Goal: Transaction & Acquisition: Purchase product/service

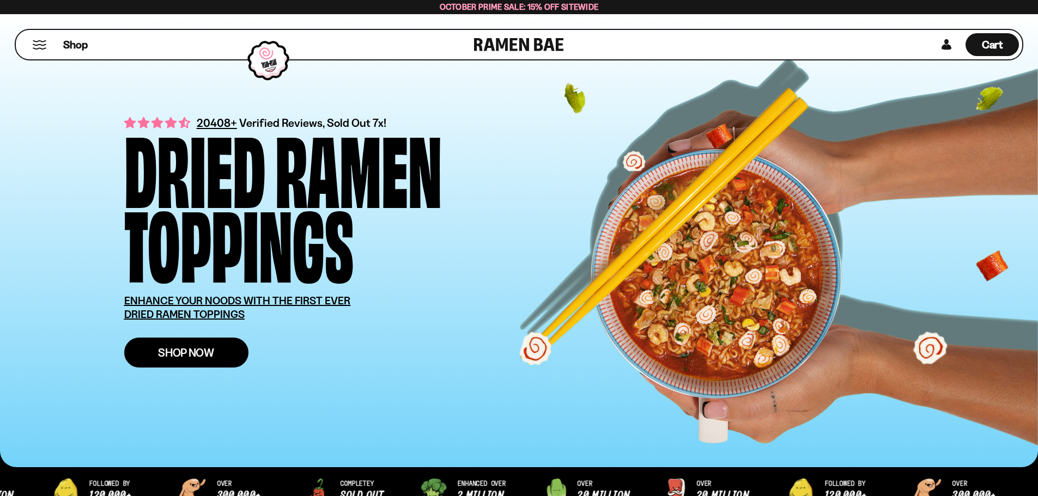
click at [204, 357] on span "Shop Now" at bounding box center [186, 352] width 56 height 11
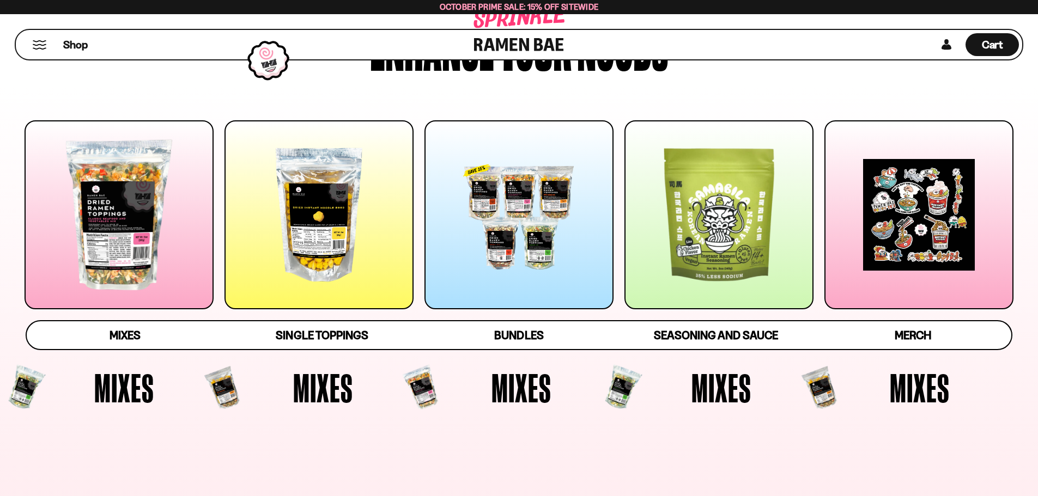
scroll to position [109, 0]
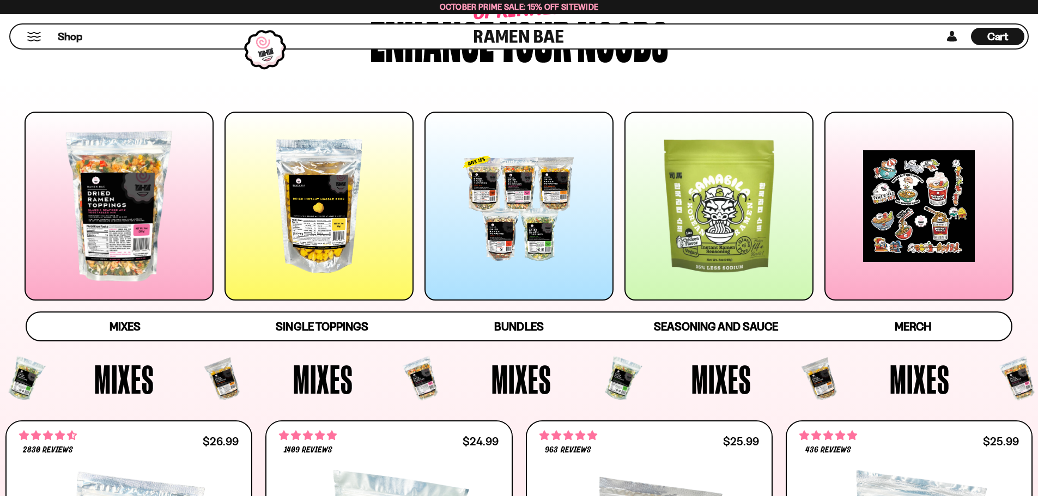
click at [519, 218] on div at bounding box center [518, 206] width 189 height 189
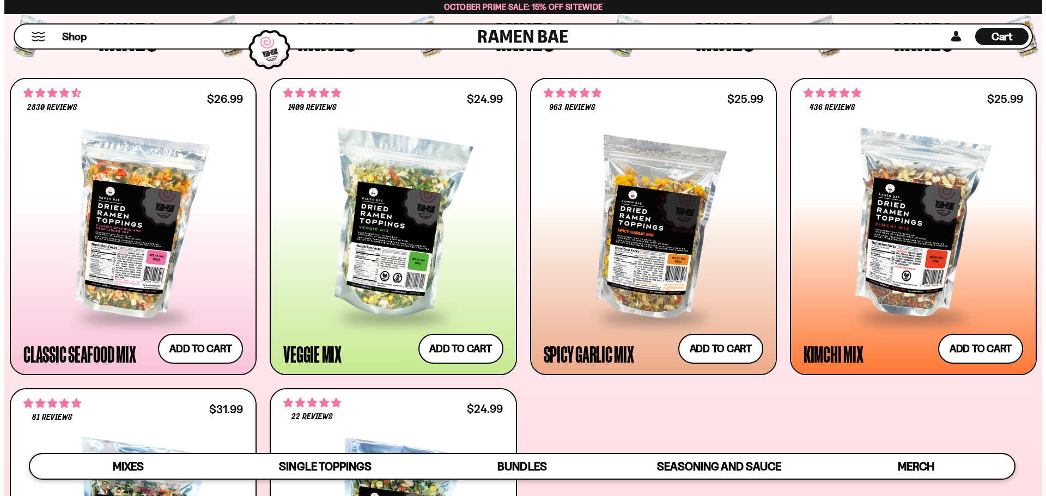
scroll to position [451, 0]
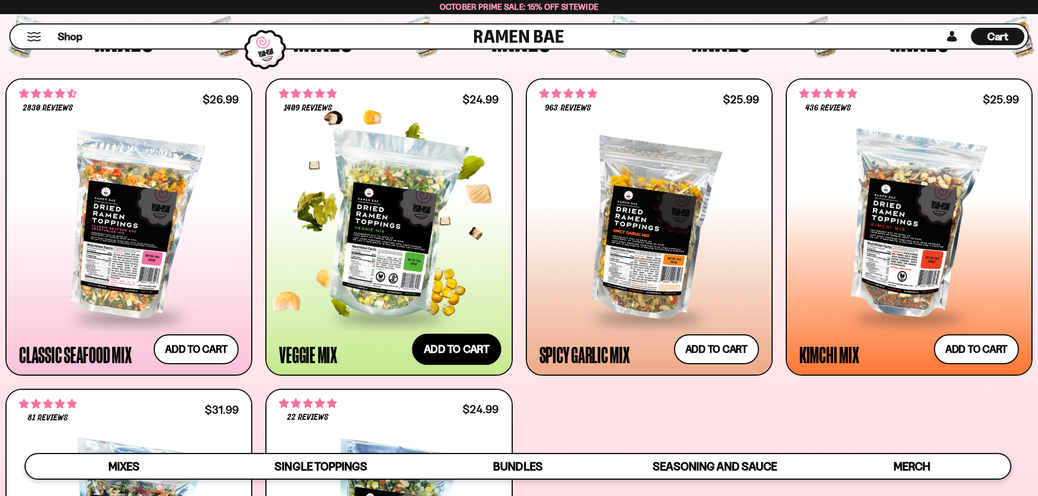
click at [464, 348] on button "Add to cart Add ― Regular price $24.99 Regular price Sale price $24.99 Unit pri…" at bounding box center [456, 349] width 89 height 32
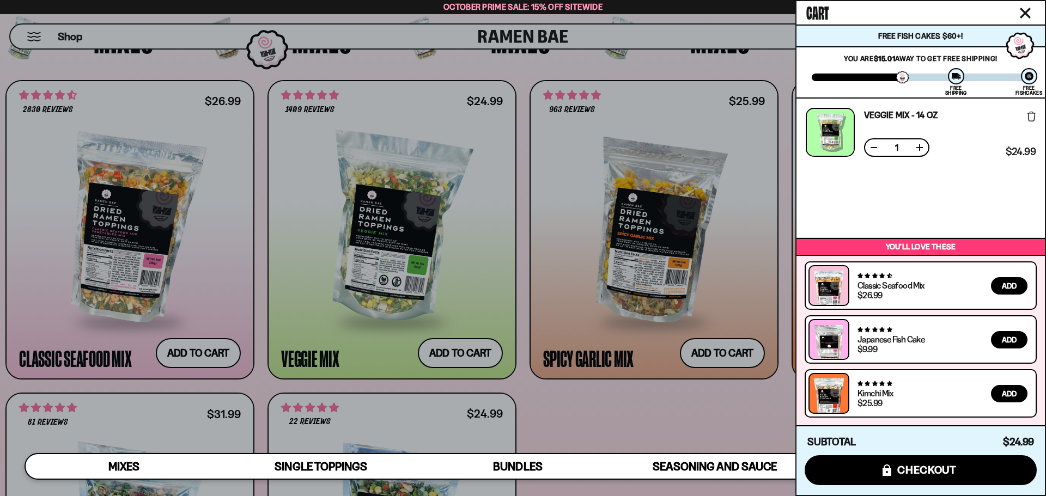
click at [599, 412] on div at bounding box center [523, 248] width 1046 height 496
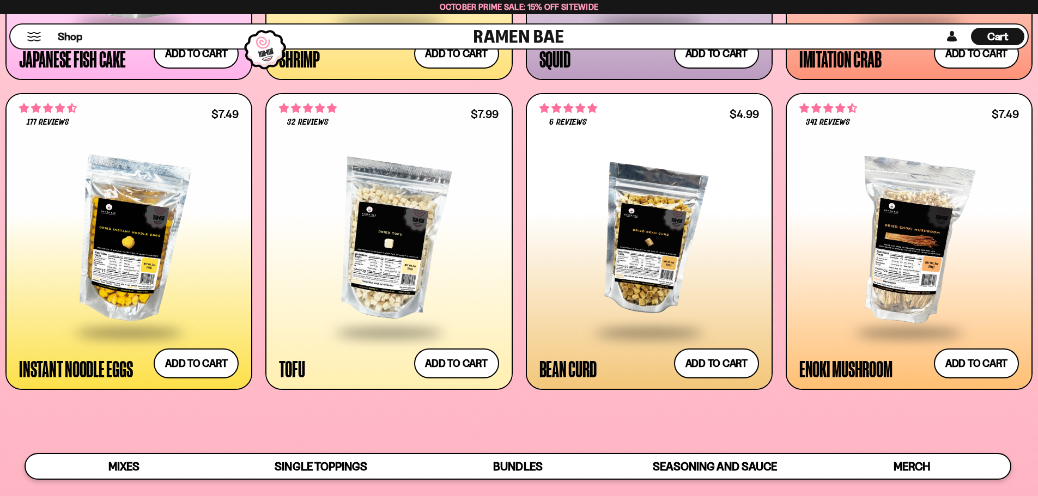
scroll to position [1485, 0]
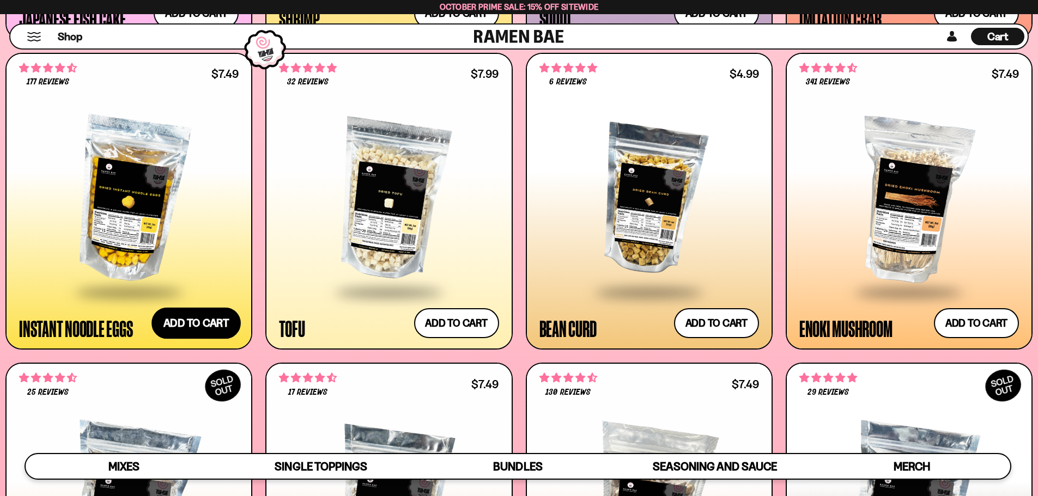
click at [206, 323] on button "Add to cart Add ― Regular price $7.49 Regular price Sale price $7.49 Unit price…" at bounding box center [195, 324] width 89 height 32
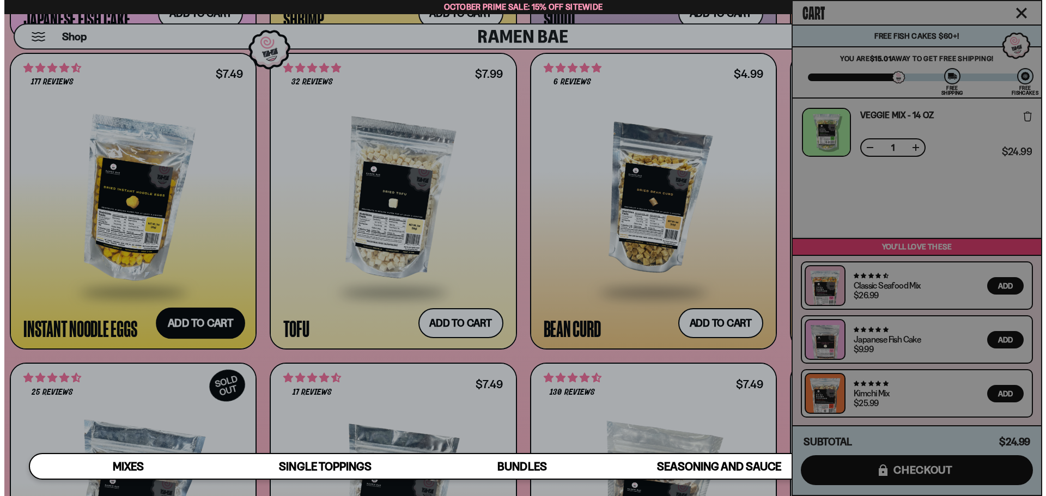
scroll to position [1491, 0]
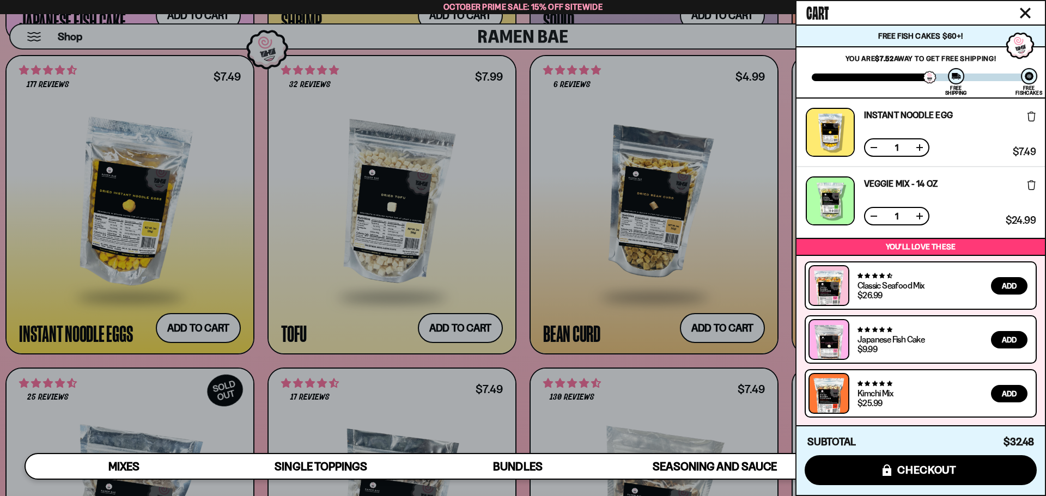
click at [560, 257] on div at bounding box center [523, 248] width 1046 height 496
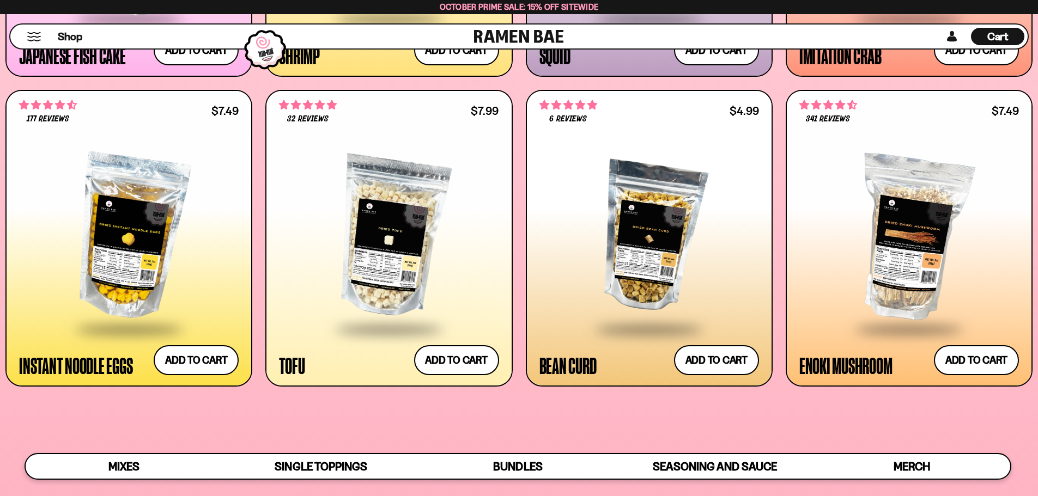
scroll to position [1448, 0]
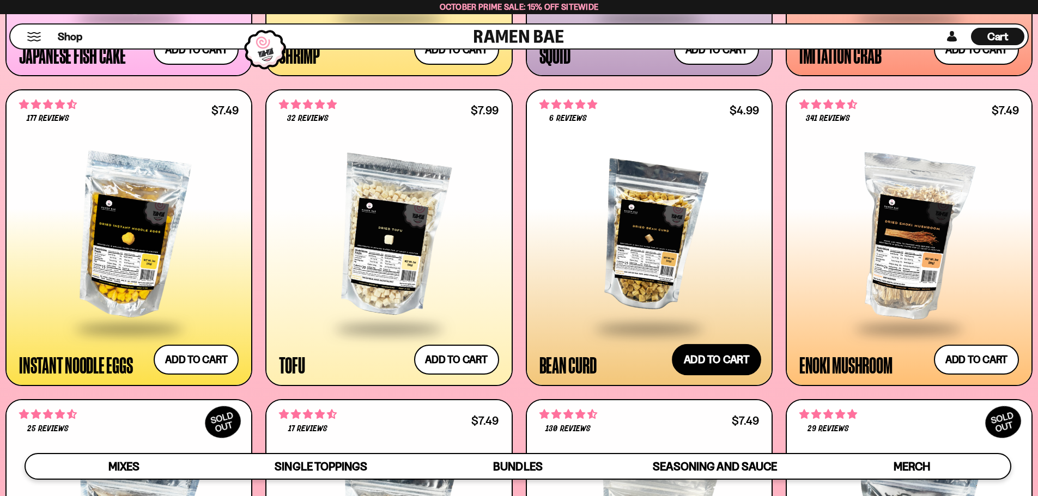
click at [718, 363] on button "Add to cart Add ― Regular price $4.99 Regular price Sale price $4.99 Unit price…" at bounding box center [716, 360] width 89 height 32
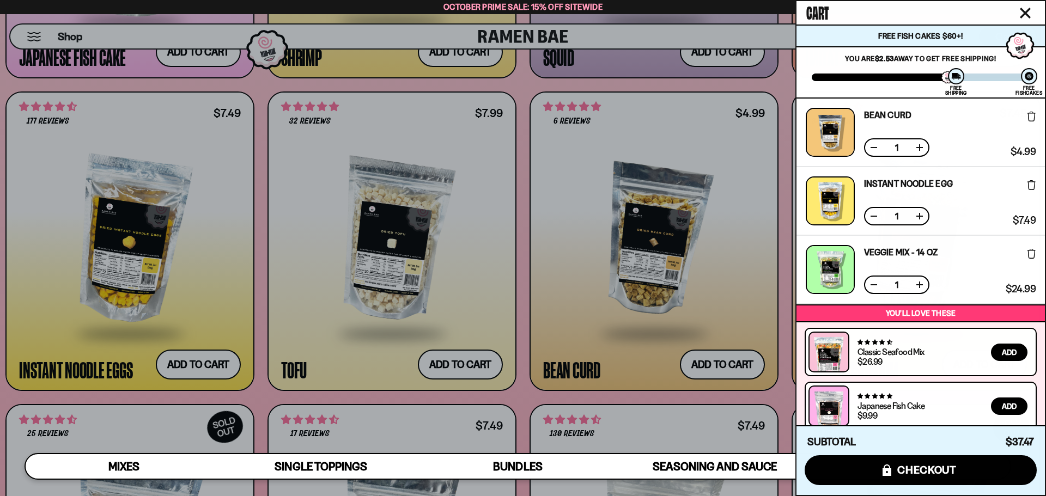
scroll to position [66, 0]
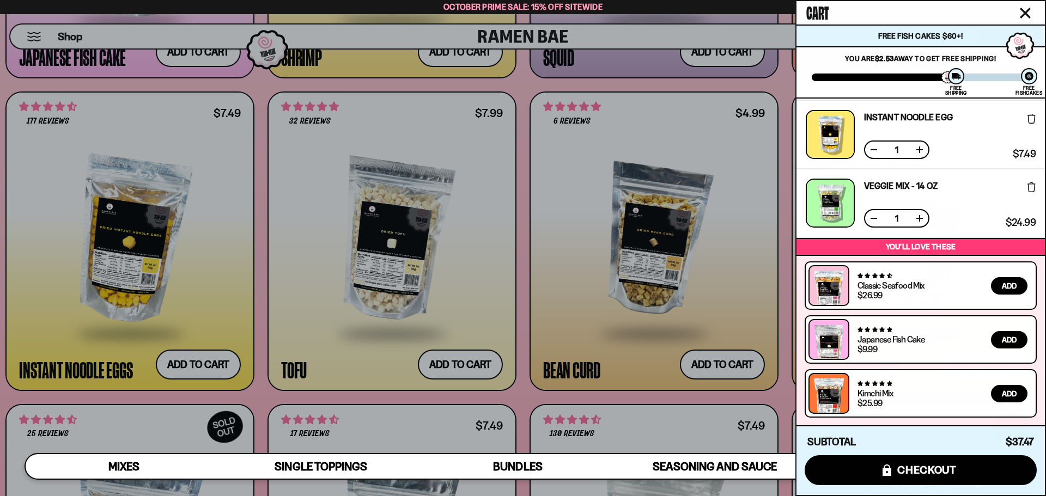
click at [525, 287] on div at bounding box center [523, 248] width 1046 height 496
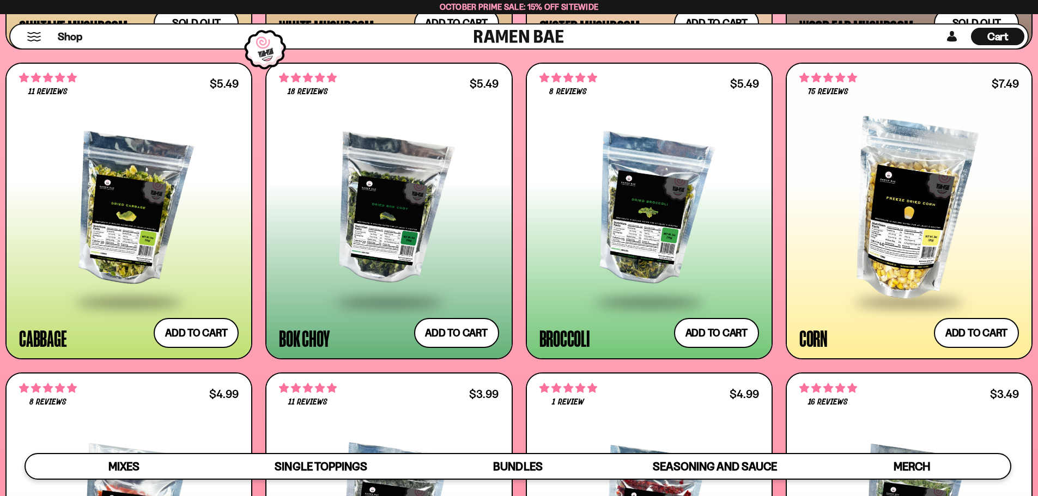
scroll to position [2102, 0]
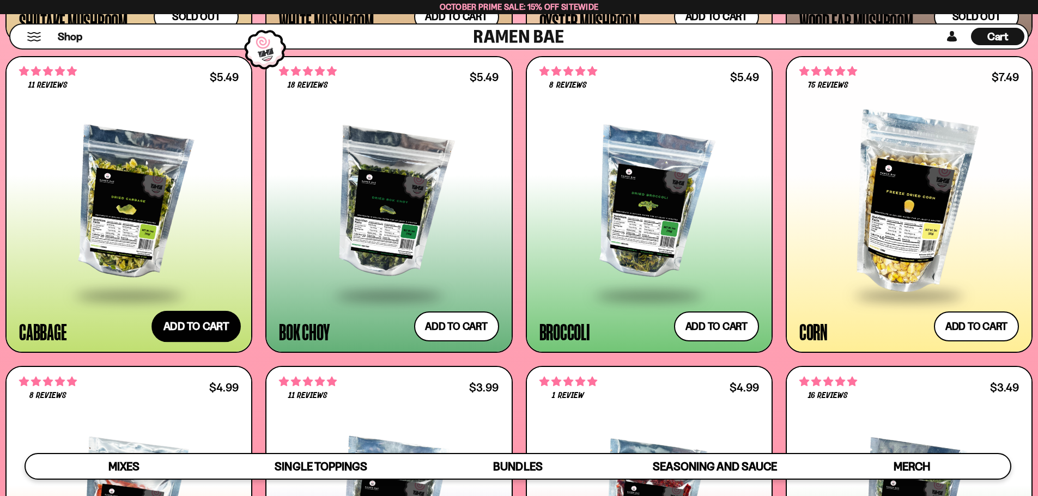
click at [187, 322] on button "Add to cart Add ― Regular price $5.49 Regular price Sale price $5.49 Unit price…" at bounding box center [195, 327] width 89 height 32
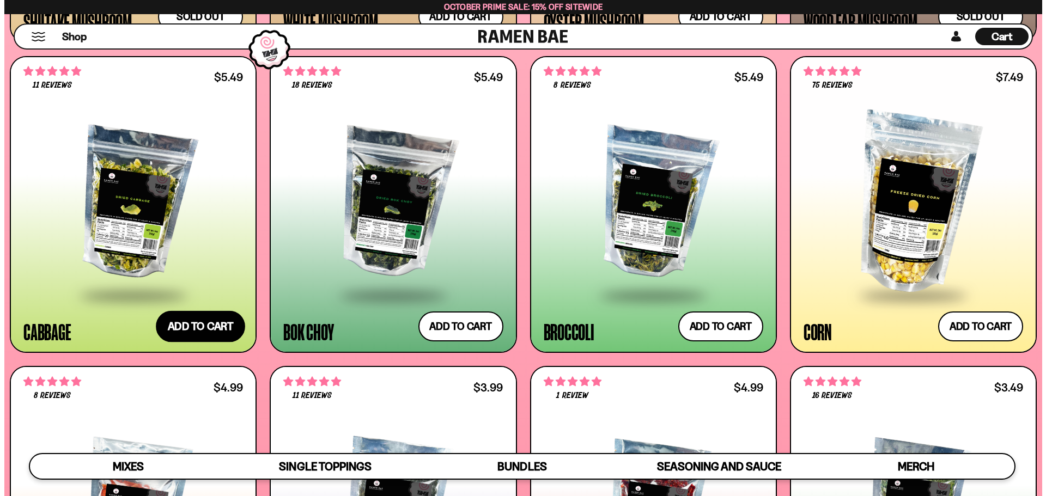
scroll to position [2113, 0]
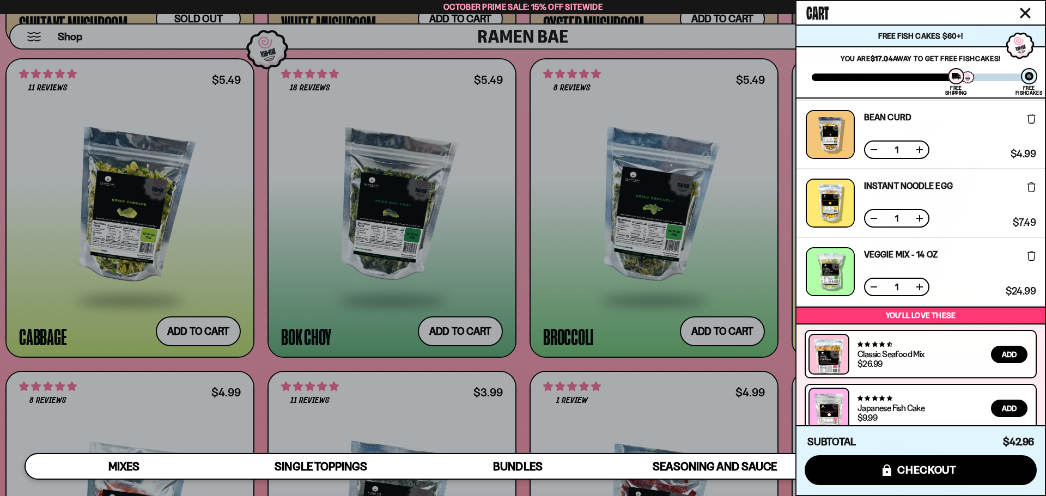
click at [445, 332] on div at bounding box center [523, 248] width 1046 height 496
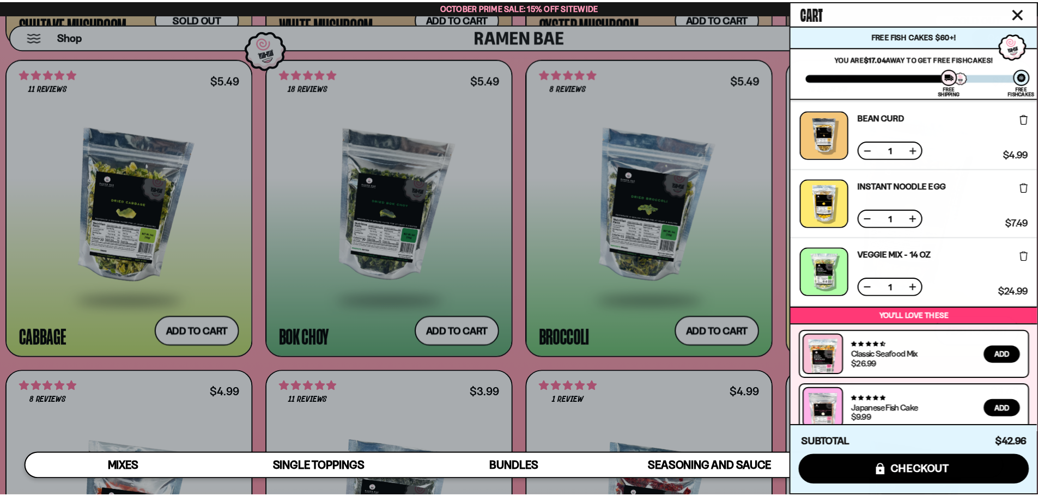
scroll to position [2102, 0]
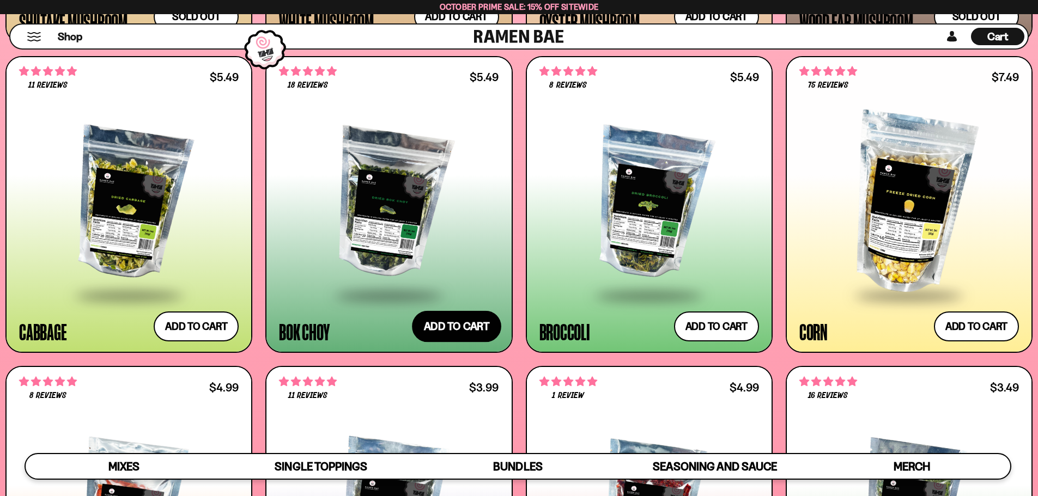
click at [469, 329] on button "Add to cart Add ― Regular price $5.49 Regular price Sale price $5.49 Unit price…" at bounding box center [456, 327] width 89 height 32
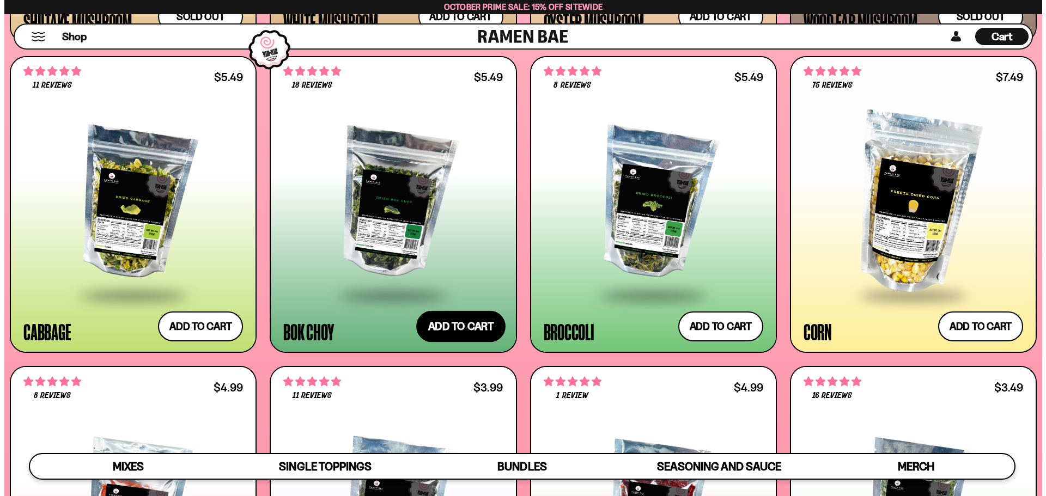
scroll to position [2113, 0]
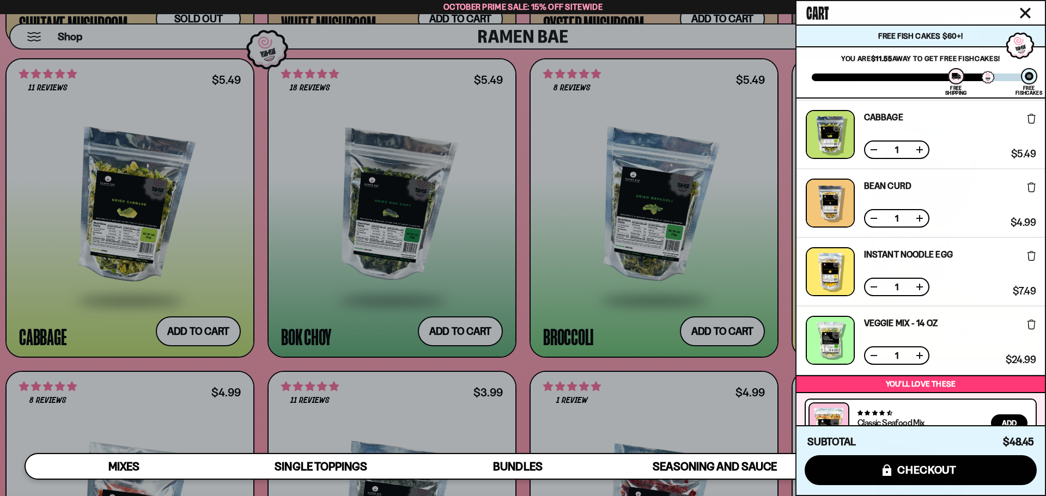
click at [702, 331] on div at bounding box center [523, 248] width 1046 height 496
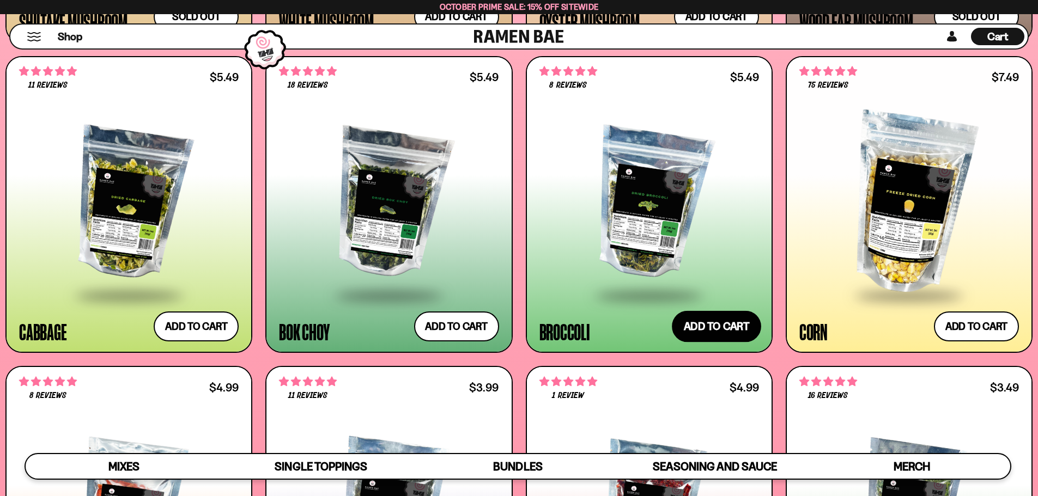
click at [736, 330] on button "Add to cart Add ― Regular price $5.49 Regular price Sale price $5.49 Unit price…" at bounding box center [716, 327] width 89 height 32
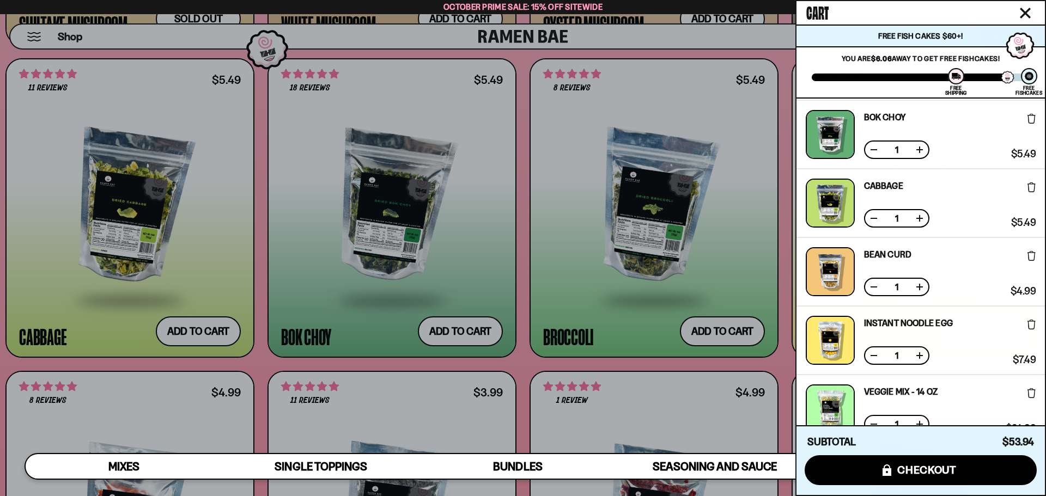
click at [786, 244] on div at bounding box center [523, 248] width 1046 height 496
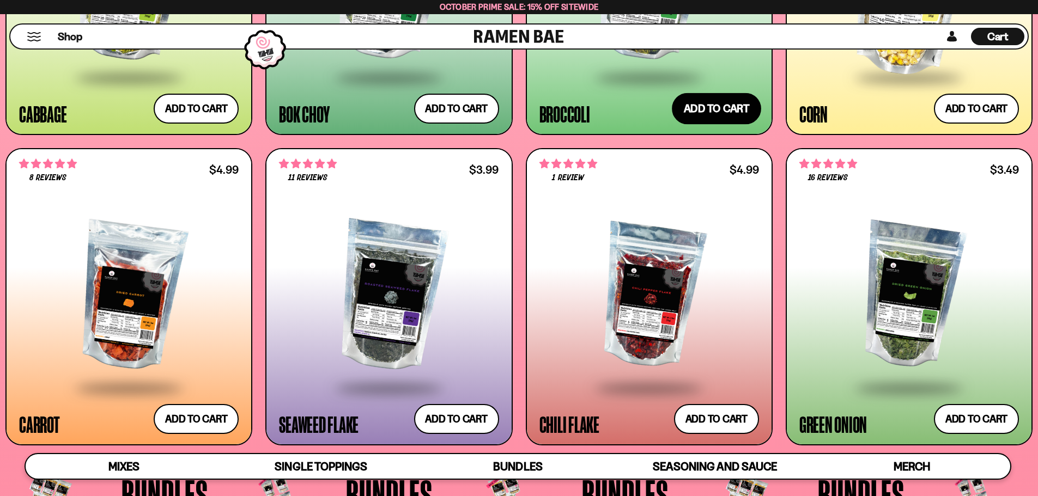
scroll to position [2374, 0]
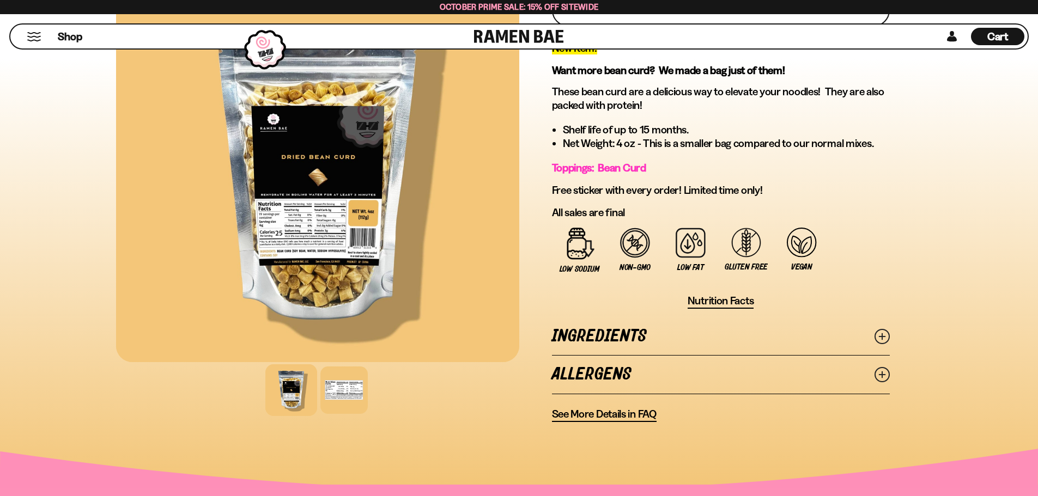
scroll to position [327, 0]
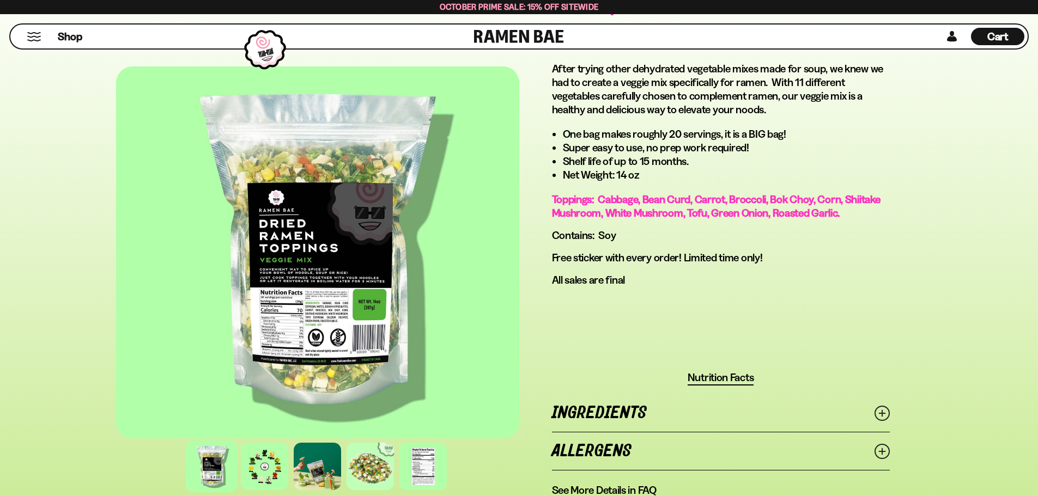
scroll to position [599, 0]
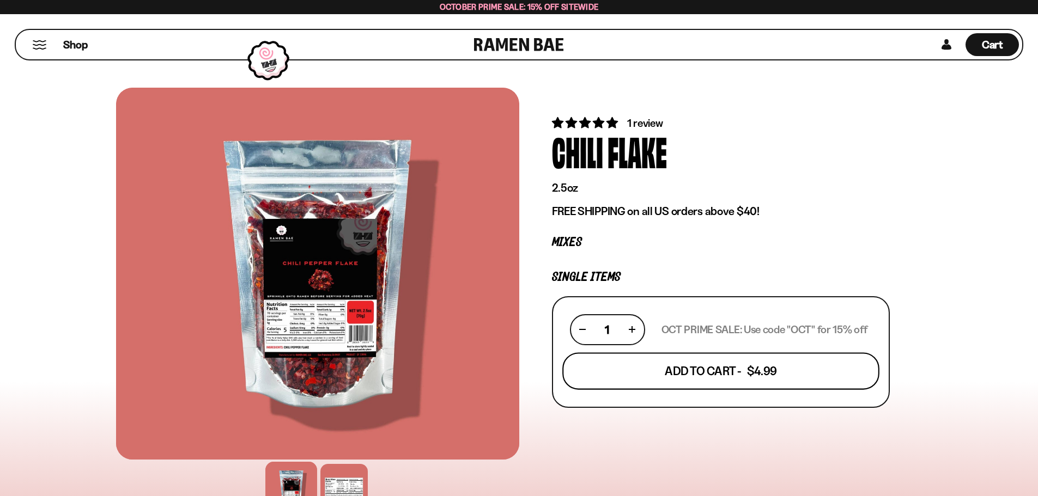
click at [670, 371] on button "Add To Cart - $4.99" at bounding box center [720, 370] width 317 height 37
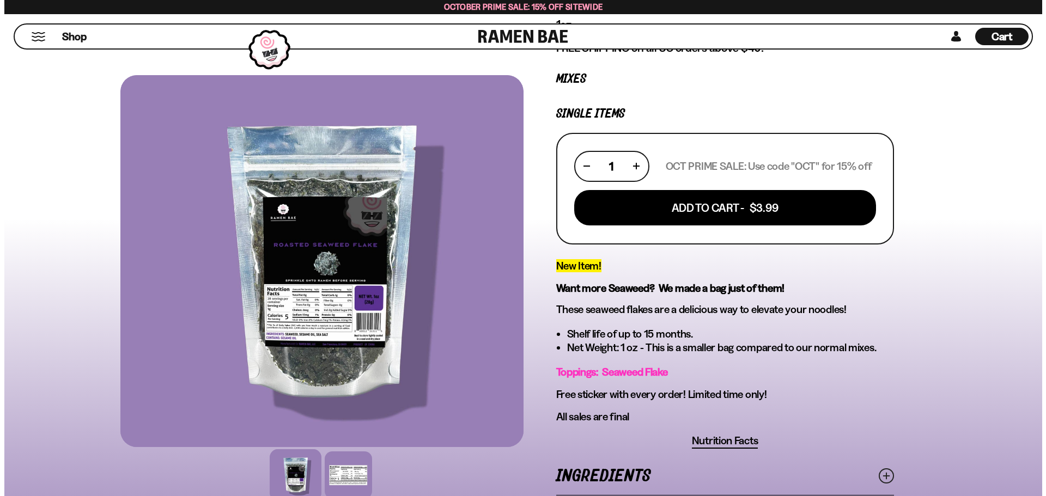
scroll to position [109, 0]
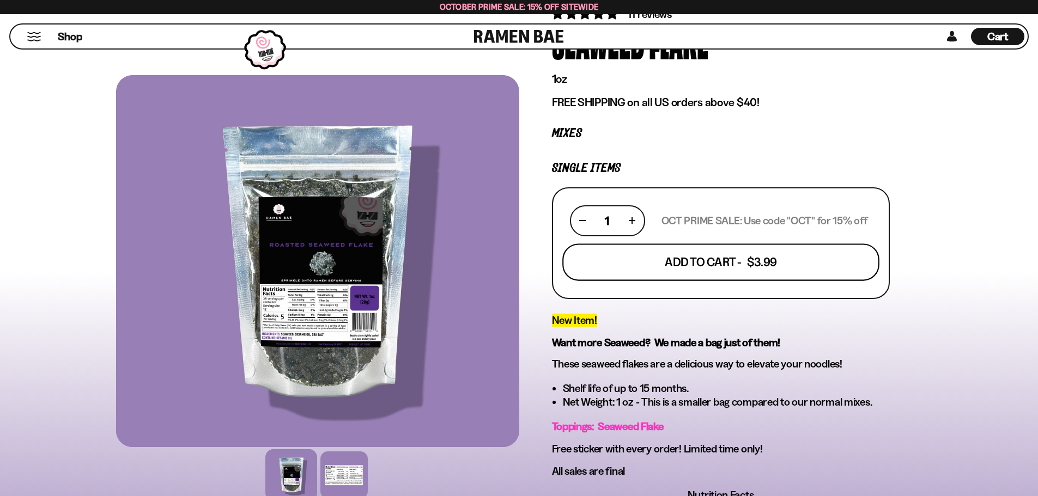
click at [714, 258] on button "Add To Cart - $3.99" at bounding box center [720, 262] width 317 height 37
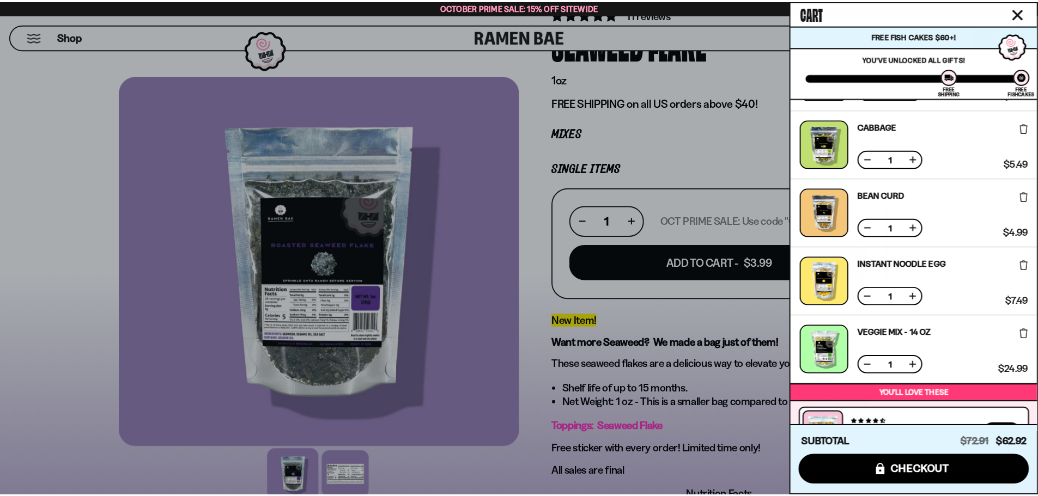
scroll to position [0, 0]
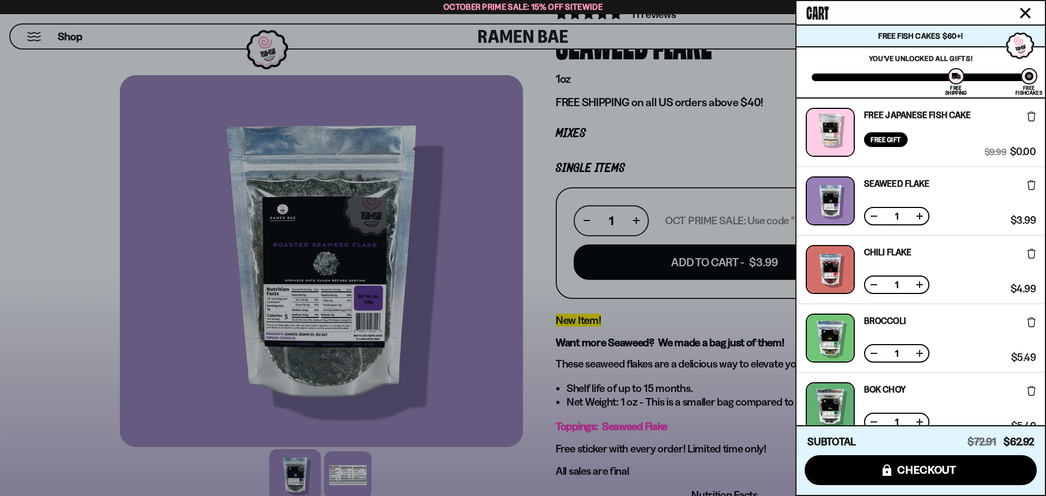
click at [662, 147] on div at bounding box center [523, 248] width 1046 height 496
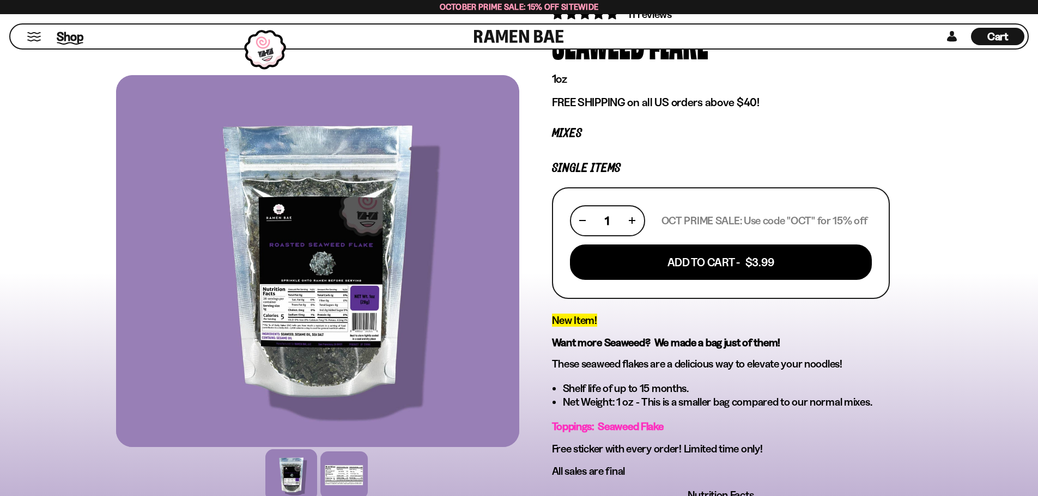
click at [70, 35] on span "Shop" at bounding box center [70, 36] width 27 height 16
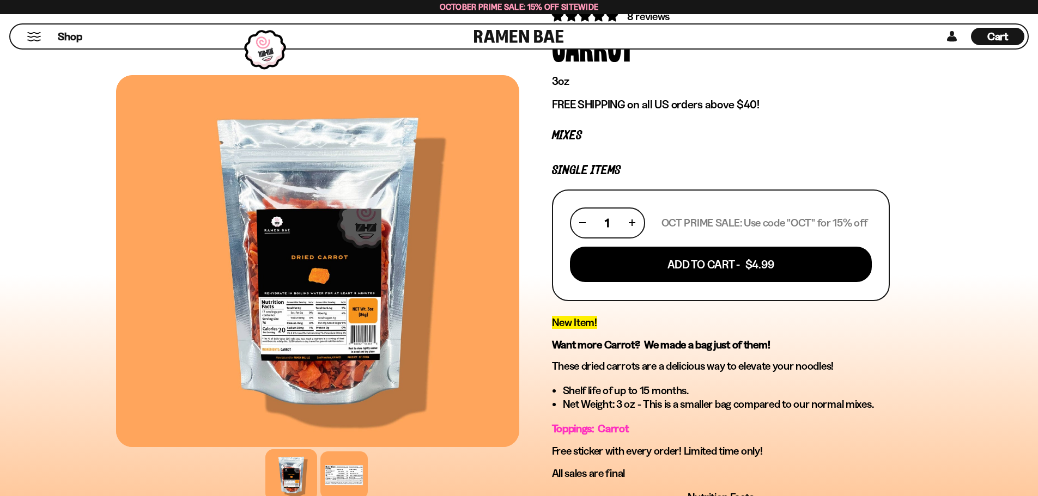
scroll to position [109, 0]
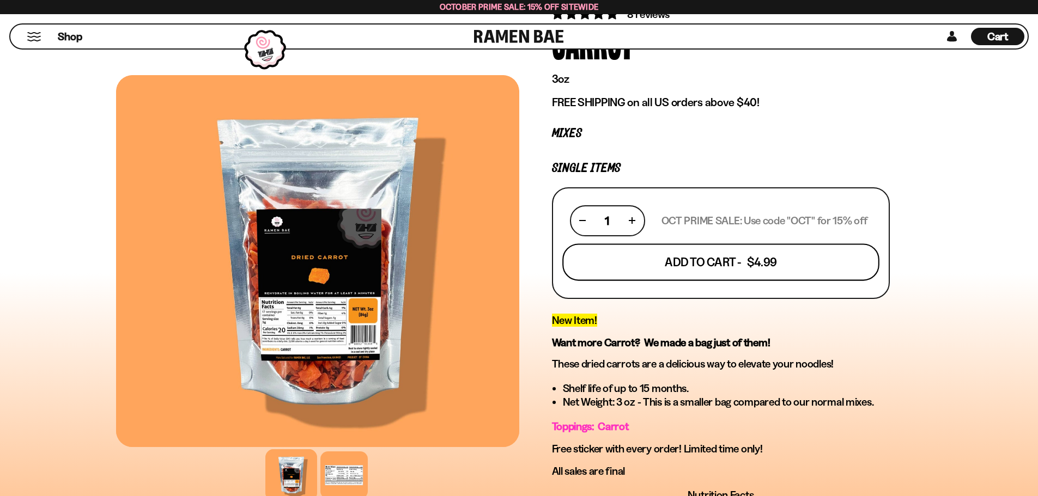
click at [695, 267] on button "Add To Cart - $4.99" at bounding box center [720, 262] width 317 height 37
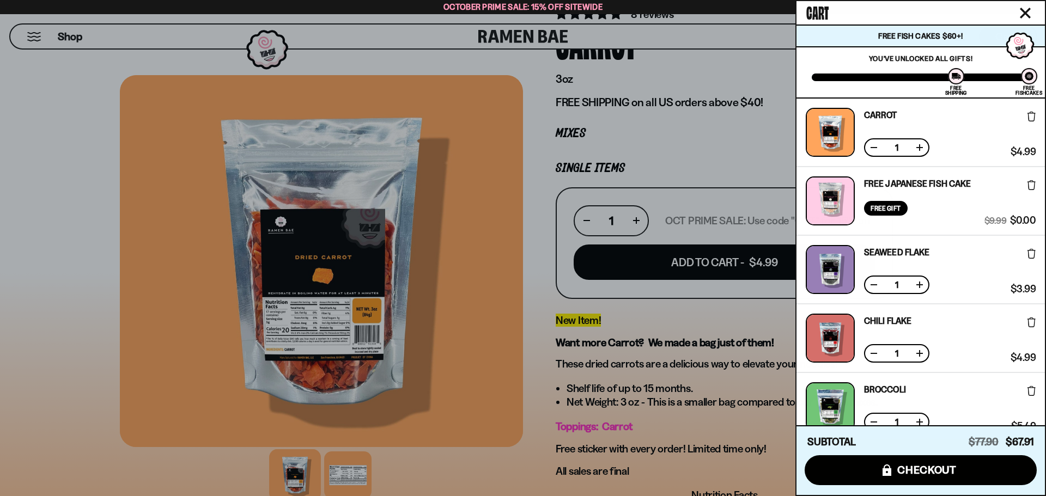
click at [679, 357] on div at bounding box center [523, 248] width 1046 height 496
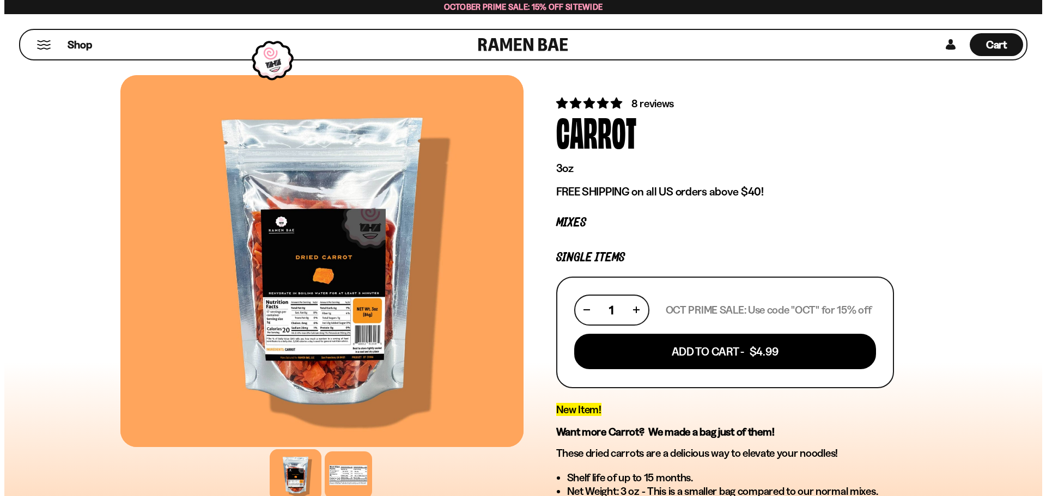
scroll to position [0, 0]
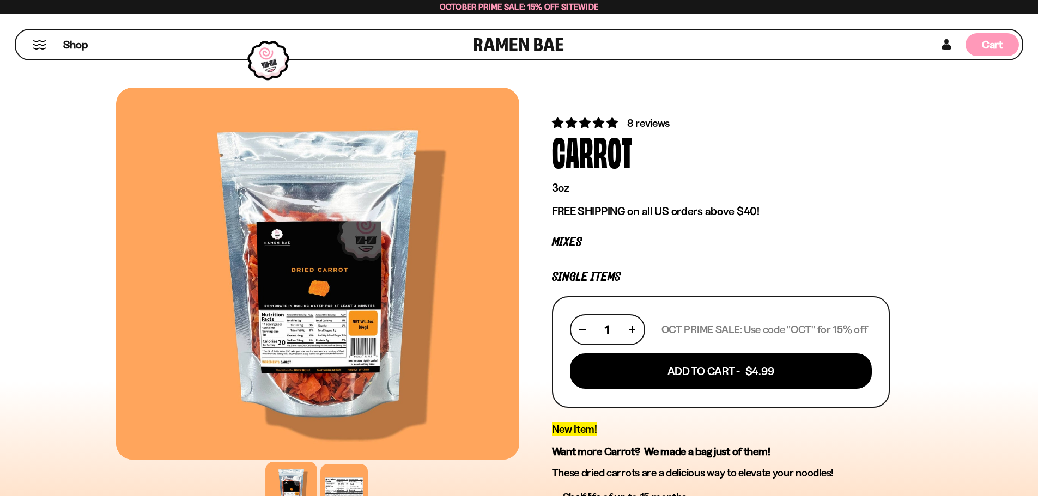
click at [989, 45] on span "Cart" at bounding box center [992, 44] width 21 height 13
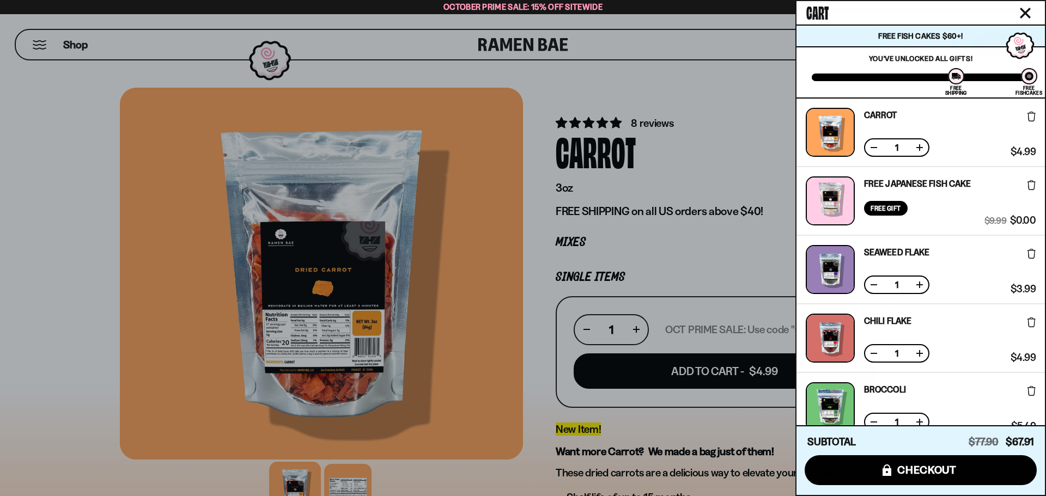
click at [705, 123] on div at bounding box center [523, 248] width 1046 height 496
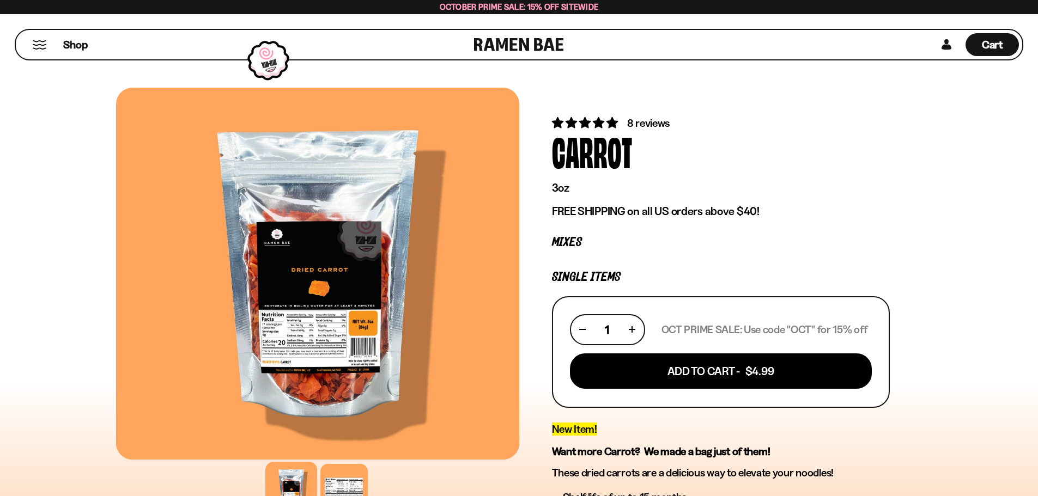
click at [45, 46] on button "Mobile Menu Trigger" at bounding box center [39, 44] width 15 height 9
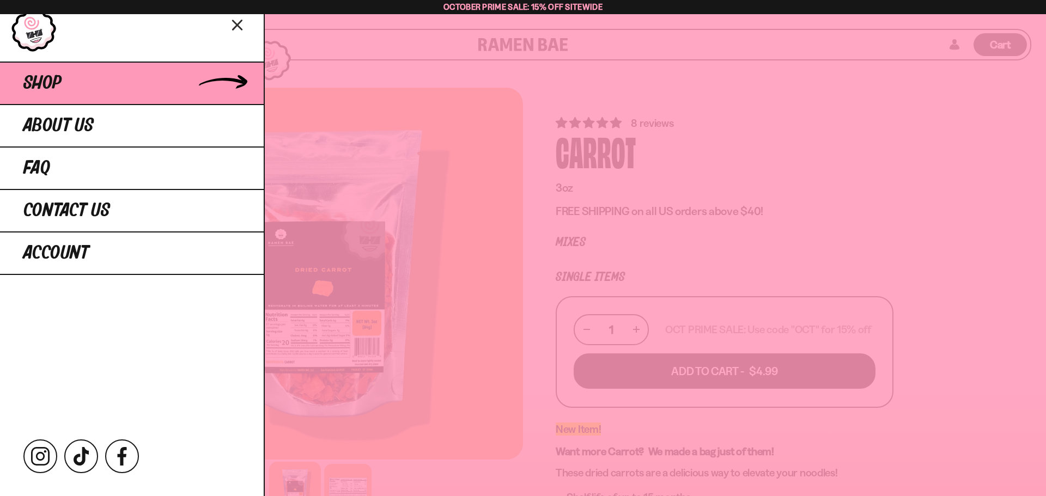
click at [57, 84] on span "Shop" at bounding box center [42, 84] width 38 height 20
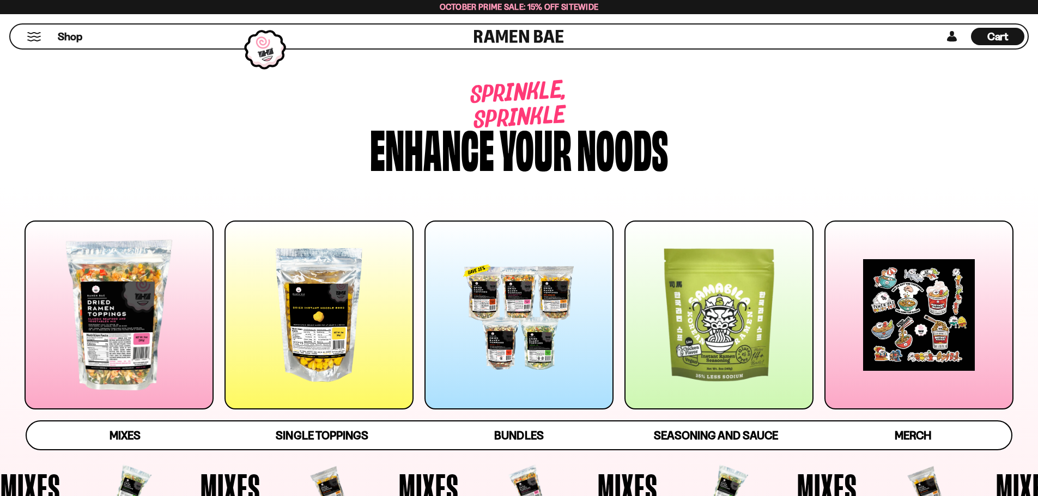
scroll to position [272, 0]
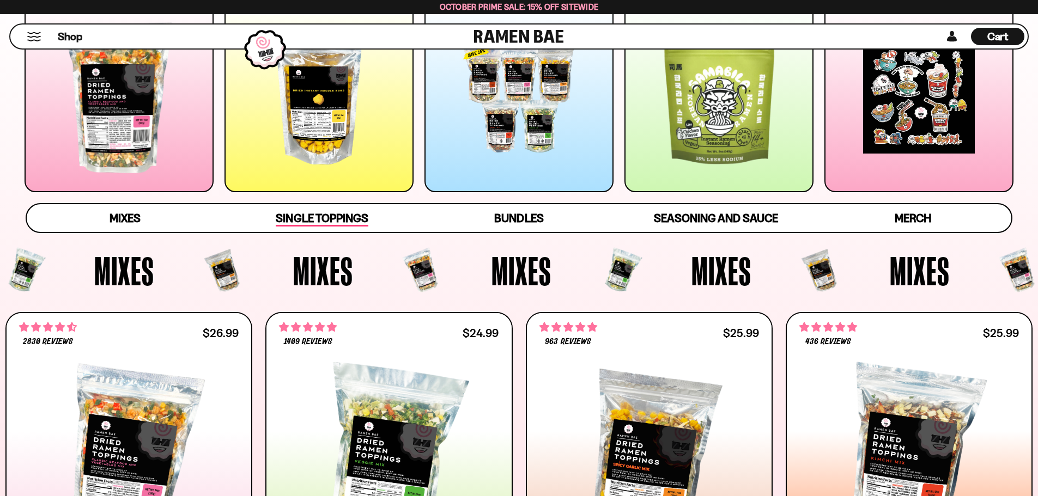
click at [325, 219] on span "Single Toppings" at bounding box center [322, 218] width 92 height 15
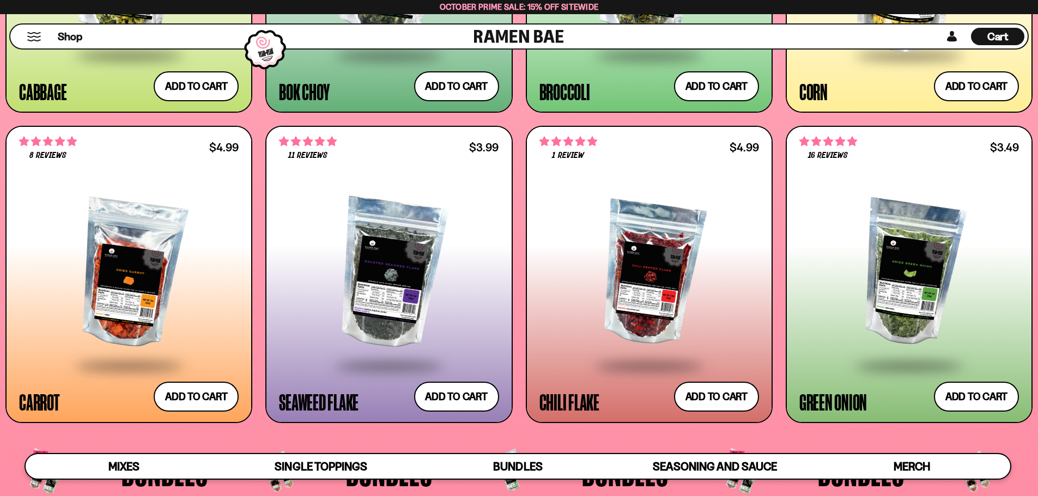
scroll to position [2415, 0]
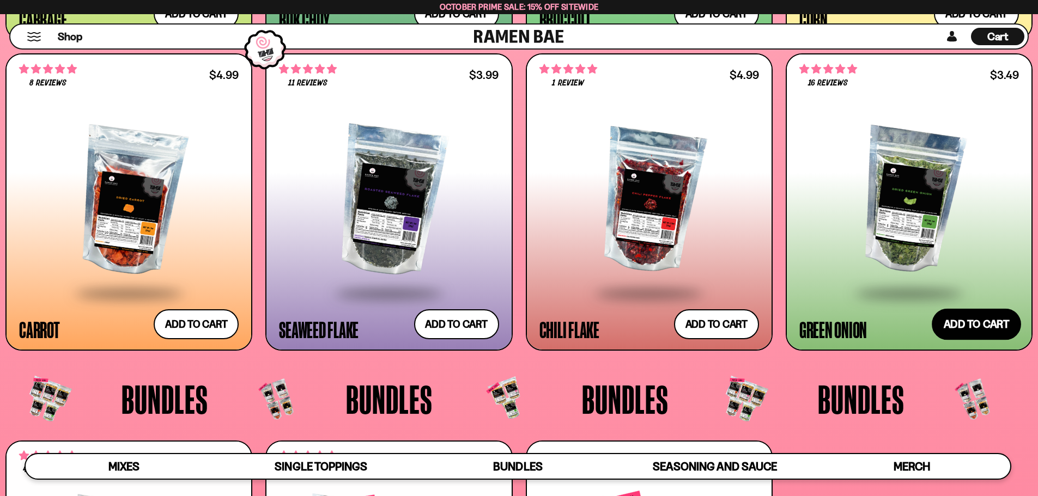
click at [980, 323] on button "Add to cart Add ― Regular price $3.49 Regular price Sale price $3.49 Unit price…" at bounding box center [976, 324] width 89 height 32
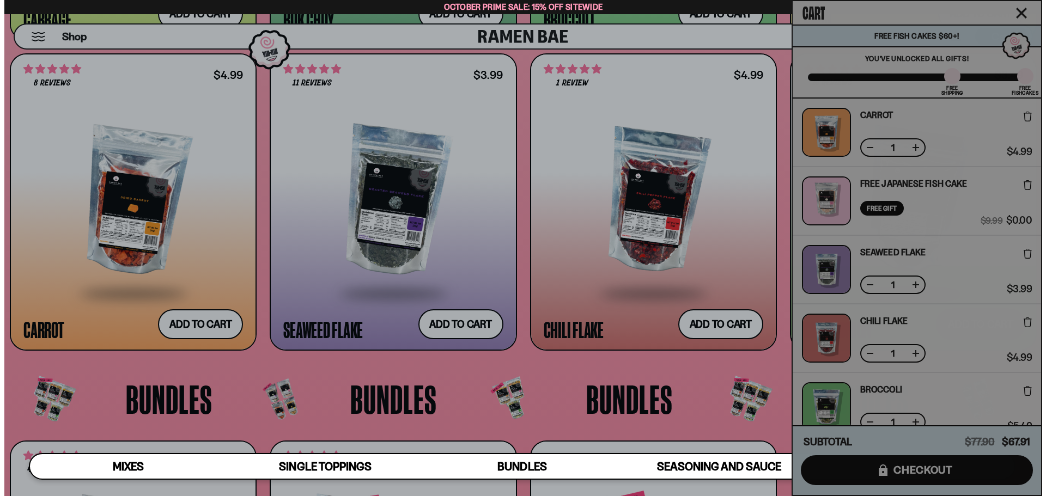
scroll to position [2428, 0]
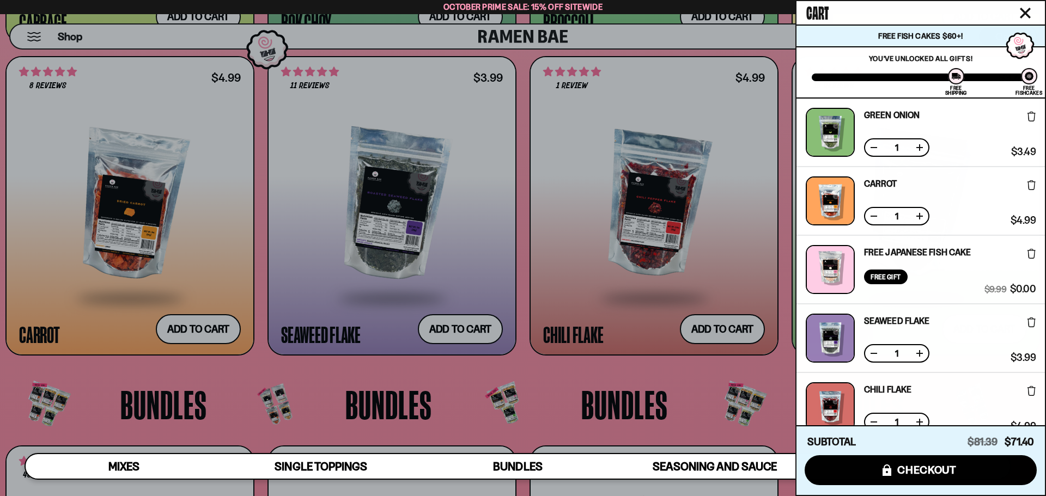
click at [918, 150] on button at bounding box center [919, 147] width 11 height 11
click at [511, 381] on div at bounding box center [523, 248] width 1046 height 496
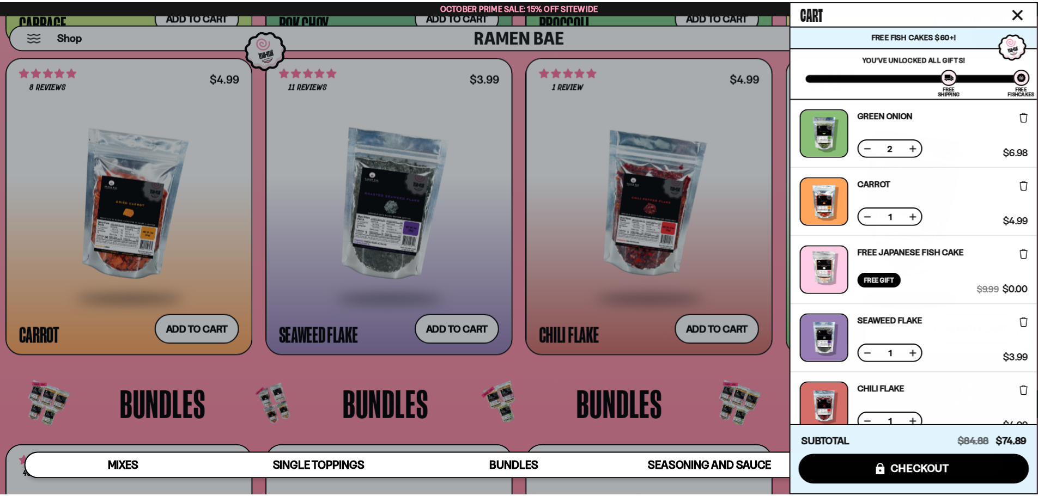
scroll to position [2415, 0]
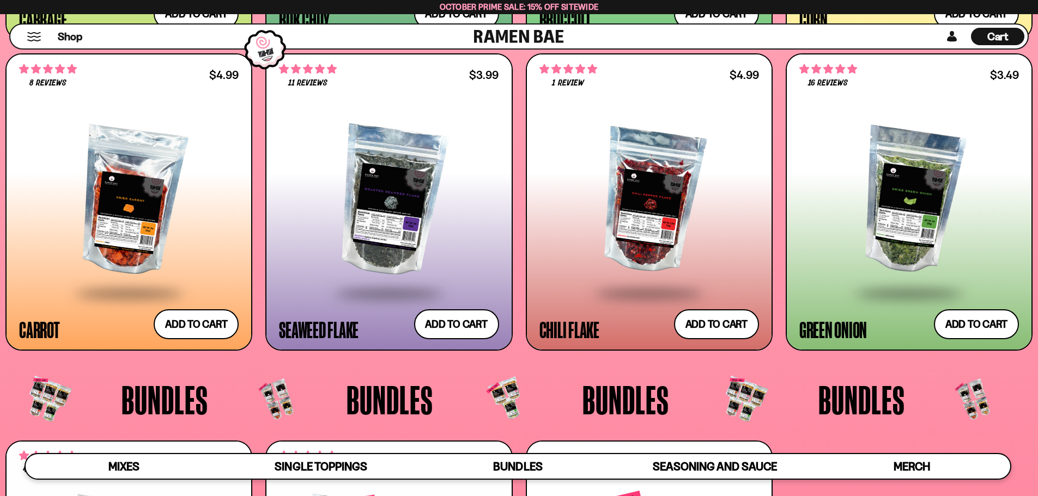
click at [863, 206] on div at bounding box center [909, 201] width 220 height 182
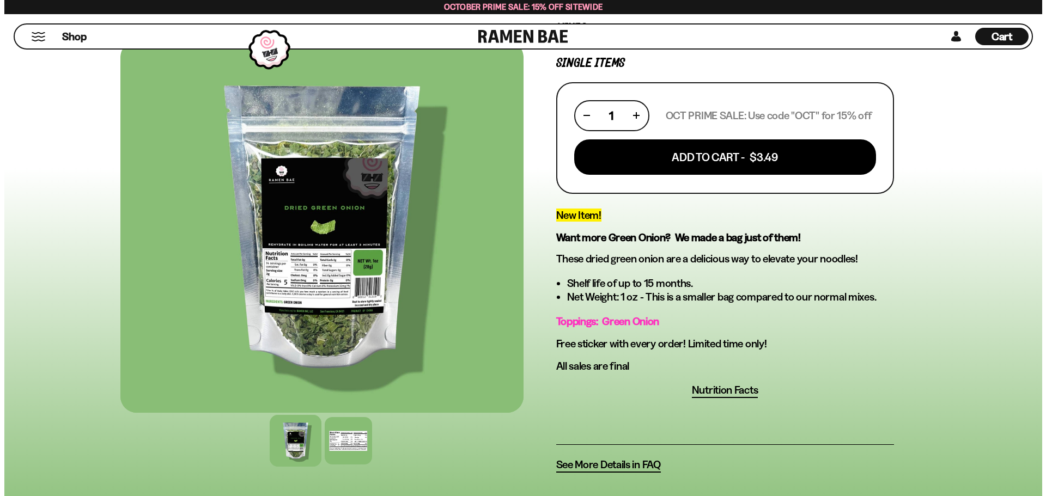
scroll to position [54, 0]
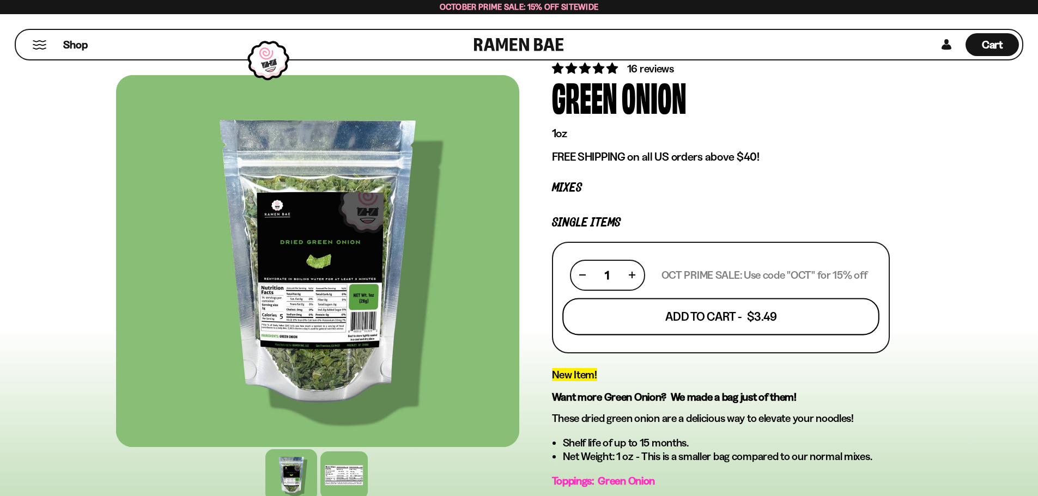
click at [686, 315] on button "Add To Cart - $3.49" at bounding box center [720, 316] width 317 height 37
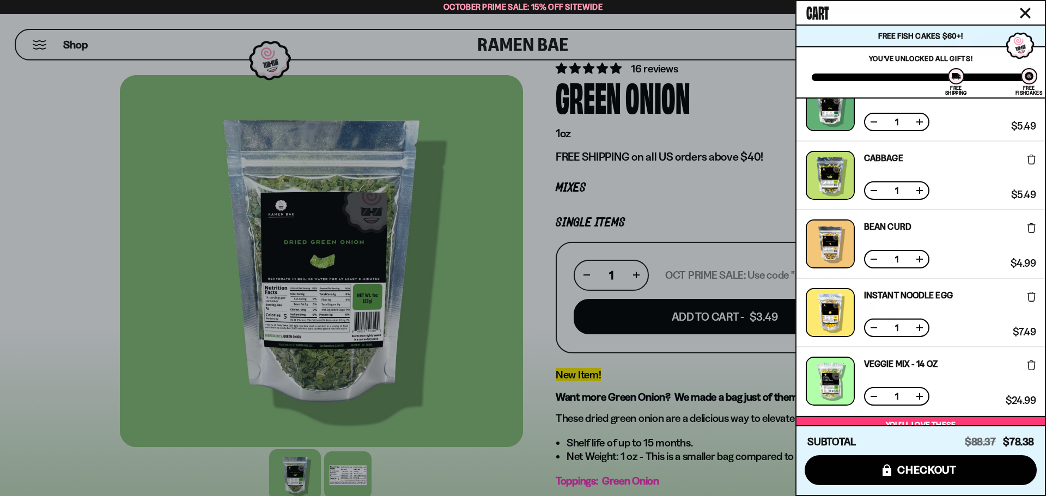
scroll to position [616, 0]
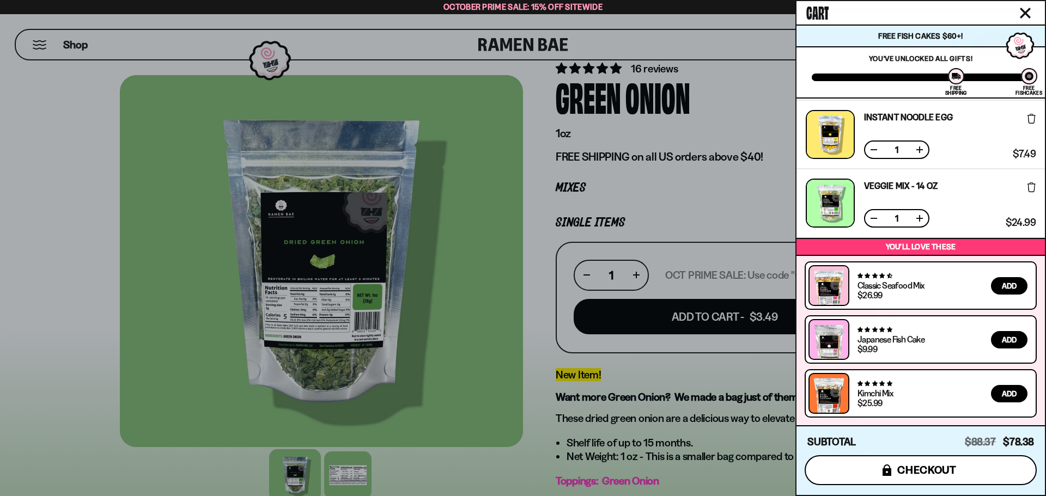
click at [919, 474] on span "checkout" at bounding box center [926, 470] width 59 height 12
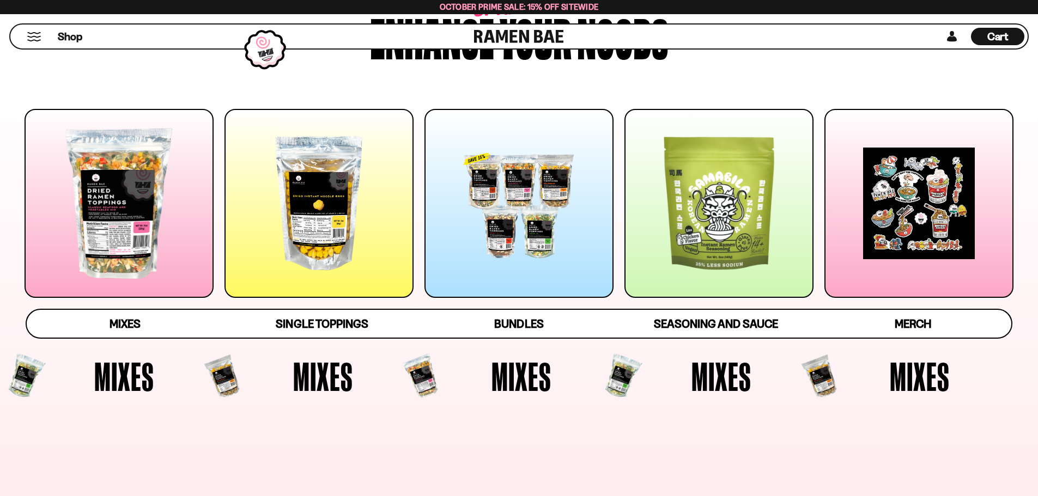
scroll to position [327, 0]
